Goal: Book appointment/travel/reservation

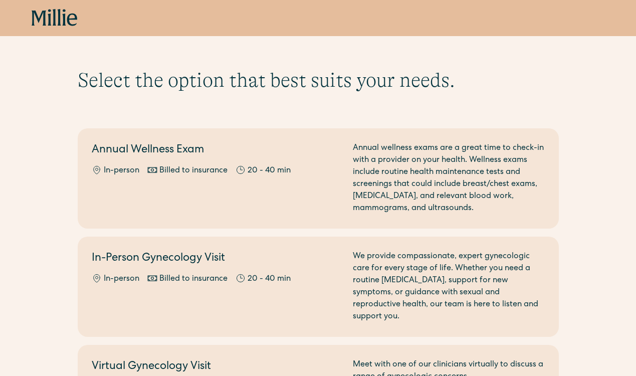
scroll to position [136, 0]
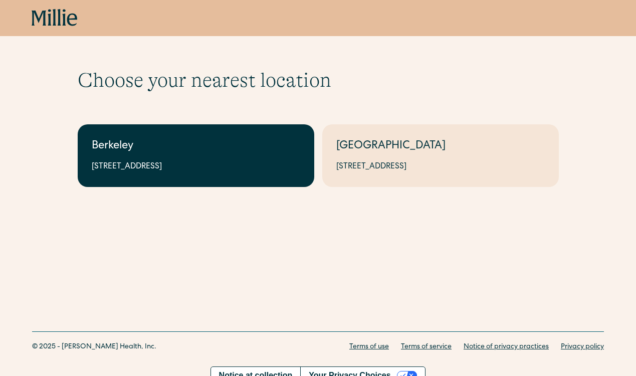
click at [177, 160] on link "Berkeley 2999 Regent St, Suite 524, Berkeley, CA 94705" at bounding box center [196, 155] width 237 height 63
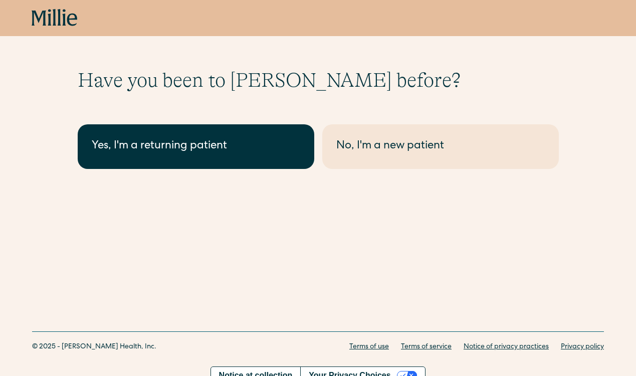
click at [216, 156] on link "Yes, I'm a returning patient" at bounding box center [196, 146] width 237 height 45
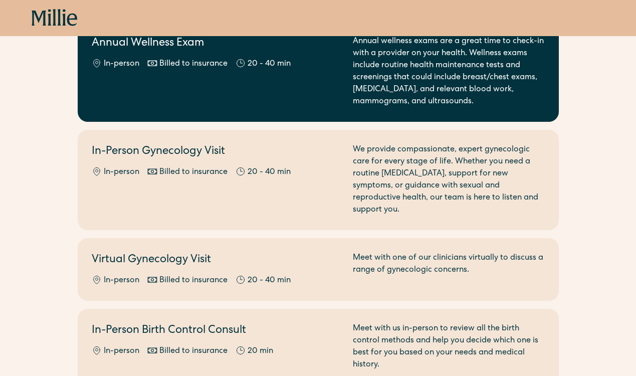
scroll to position [118, 0]
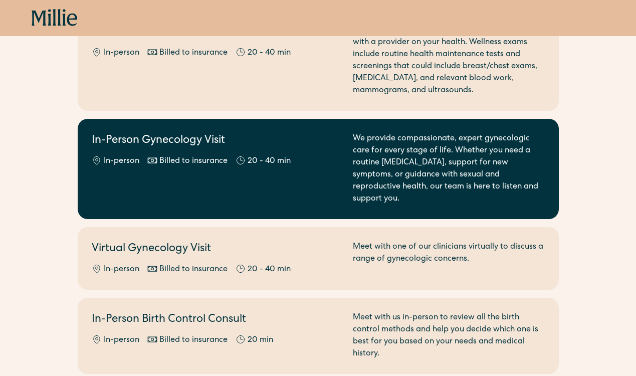
click at [253, 158] on div "20 - 40 min" at bounding box center [269, 161] width 43 height 12
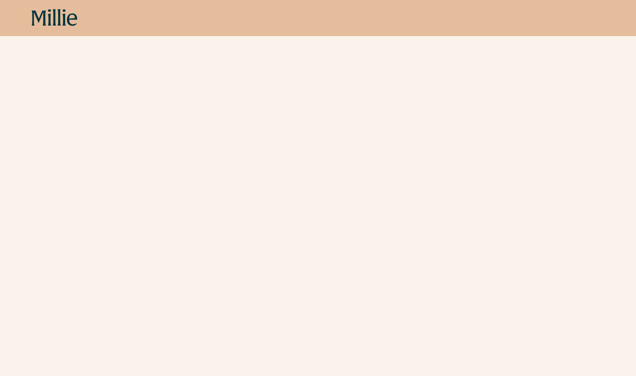
scroll to position [538, 0]
